Goal: Task Accomplishment & Management: Manage account settings

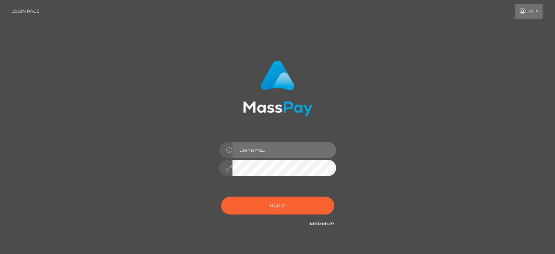
click at [280, 149] on input "text" at bounding box center [285, 150] width 104 height 16
click at [385, 135] on div "Sign in" at bounding box center [278, 148] width 416 height 186
click at [467, 160] on div "Sign in" at bounding box center [278, 148] width 416 height 186
drag, startPoint x: 395, startPoint y: 151, endPoint x: 322, endPoint y: 150, distance: 72.6
click at [395, 151] on div "Sign in" at bounding box center [278, 148] width 416 height 186
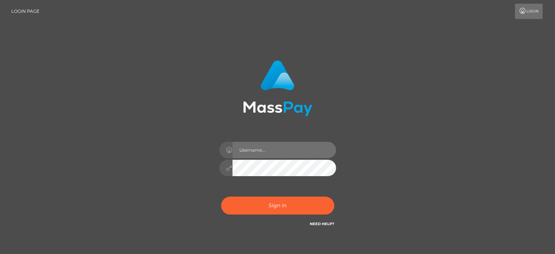
click at [274, 150] on input "text" at bounding box center [285, 150] width 104 height 16
click at [432, 100] on div "Sign in" at bounding box center [278, 148] width 416 height 186
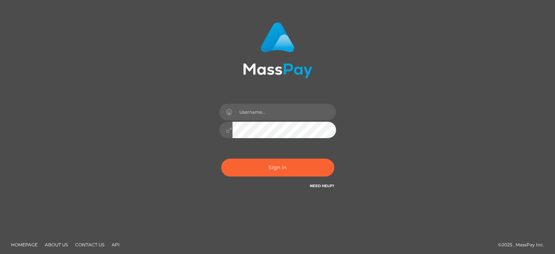
scroll to position [41, 0]
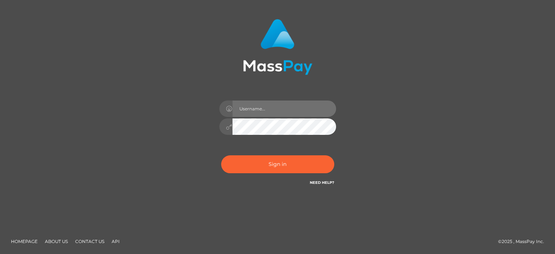
click at [265, 111] on input "text" at bounding box center [285, 108] width 104 height 16
paste input "[PERSON_NAME].Ace"
type input "[PERSON_NAME].Ace"
click at [426, 121] on div "Caren.Ace Sign in" at bounding box center [278, 107] width 416 height 186
click at [415, 127] on div "Caren.Ace Sign in" at bounding box center [278, 107] width 416 height 186
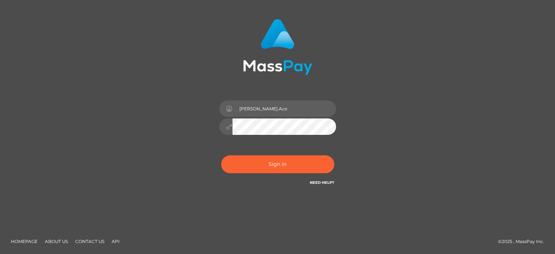
click at [228, 128] on icon at bounding box center [229, 127] width 6 height 6
click at [449, 121] on div "Caren.Ace Sign in" at bounding box center [278, 107] width 416 height 186
drag, startPoint x: 464, startPoint y: 109, endPoint x: 360, endPoint y: 48, distance: 120.9
click at [463, 108] on div "Caren.Ace Sign in" at bounding box center [278, 107] width 416 height 186
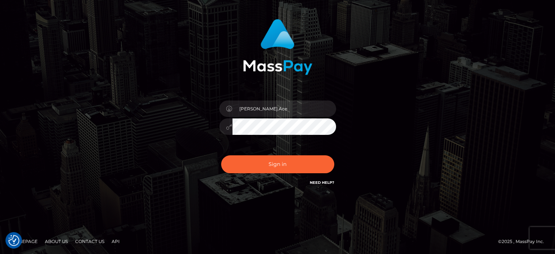
click at [416, 135] on div "Caren.Ace Sign in" at bounding box center [278, 107] width 416 height 186
click at [265, 161] on button "Sign in" at bounding box center [277, 164] width 113 height 18
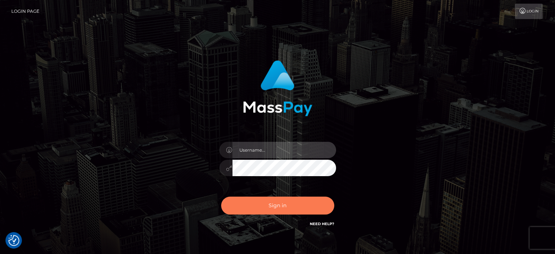
type input "[PERSON_NAME].Ace"
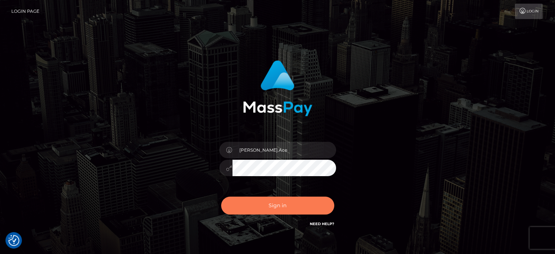
click at [280, 208] on button "Sign in" at bounding box center [277, 205] width 113 height 18
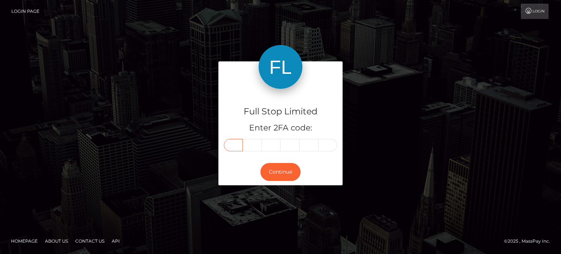
click at [231, 144] on input "text" at bounding box center [233, 145] width 19 height 12
type input "5"
type input "6"
type input "2"
type input "3"
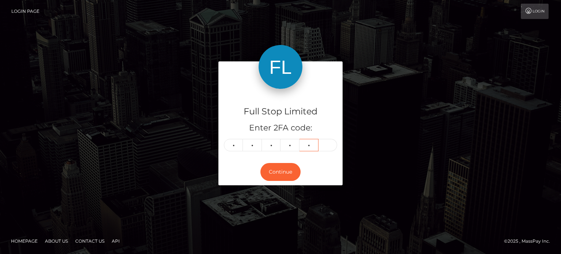
type input "9"
type input "7"
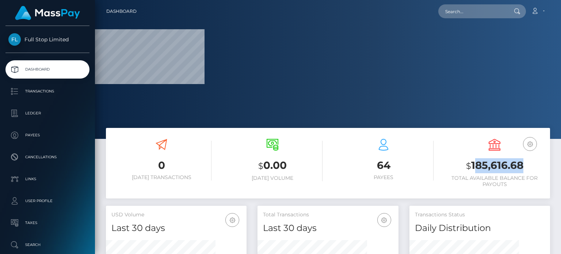
drag, startPoint x: 527, startPoint y: 167, endPoint x: 475, endPoint y: 165, distance: 52.6
click at [475, 165] on h3 "$ 185,616.68" at bounding box center [494, 165] width 100 height 15
drag, startPoint x: 469, startPoint y: 162, endPoint x: 521, endPoint y: 163, distance: 51.8
click at [521, 163] on h3 "$ 185,616.68" at bounding box center [494, 165] width 100 height 15
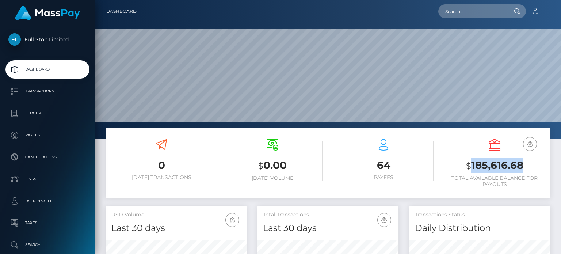
scroll to position [129, 140]
copy h3 "185,616.68"
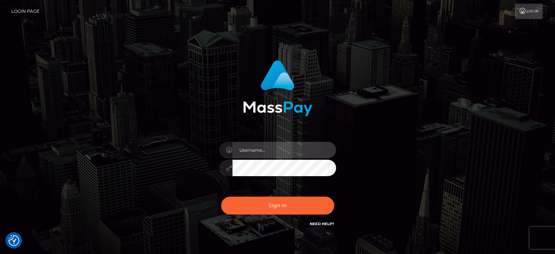
type input "[PERSON_NAME].Ace"
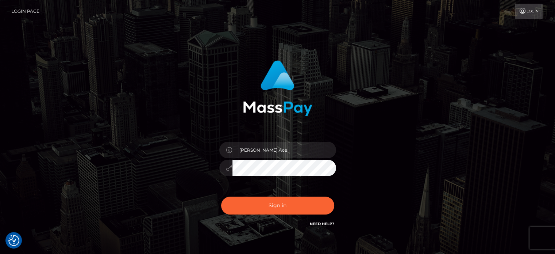
click at [433, 73] on div "Caren.Ace Sign in" at bounding box center [278, 148] width 416 height 186
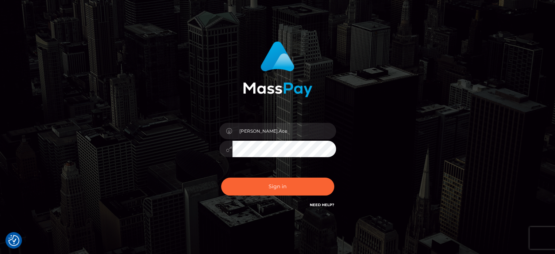
scroll to position [41, 0]
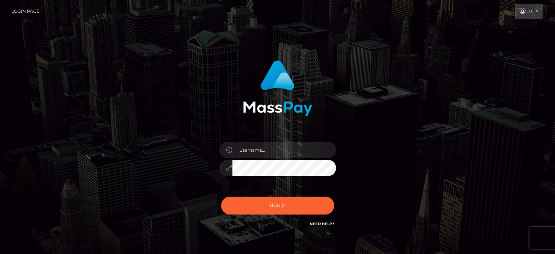
scroll to position [41, 0]
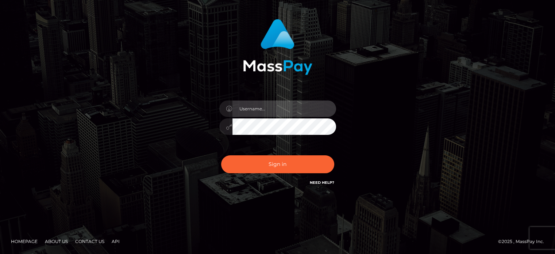
type input "[PERSON_NAME].Ace"
